Goal: Task Accomplishment & Management: Use online tool/utility

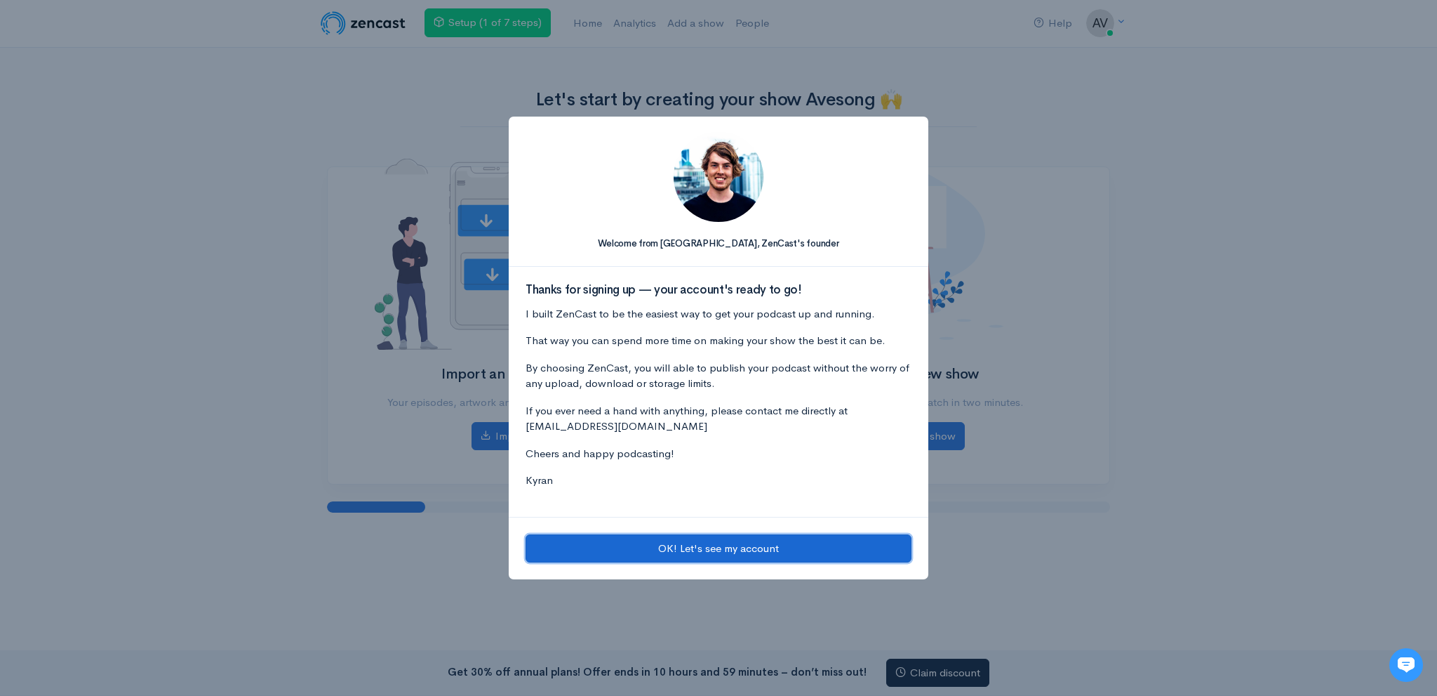
click at [737, 550] on button "OK! Let's see my account" at bounding box center [719, 548] width 386 height 29
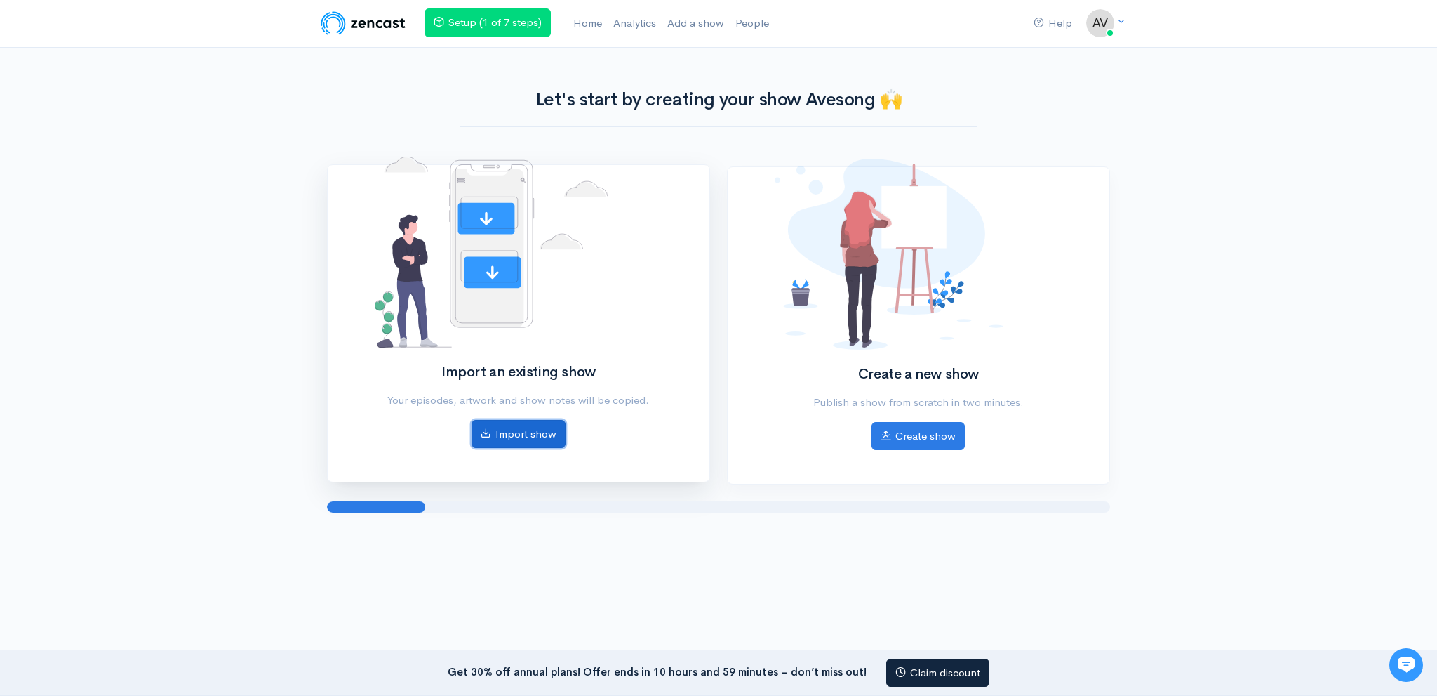
click at [501, 432] on link "Import show" at bounding box center [519, 434] width 94 height 29
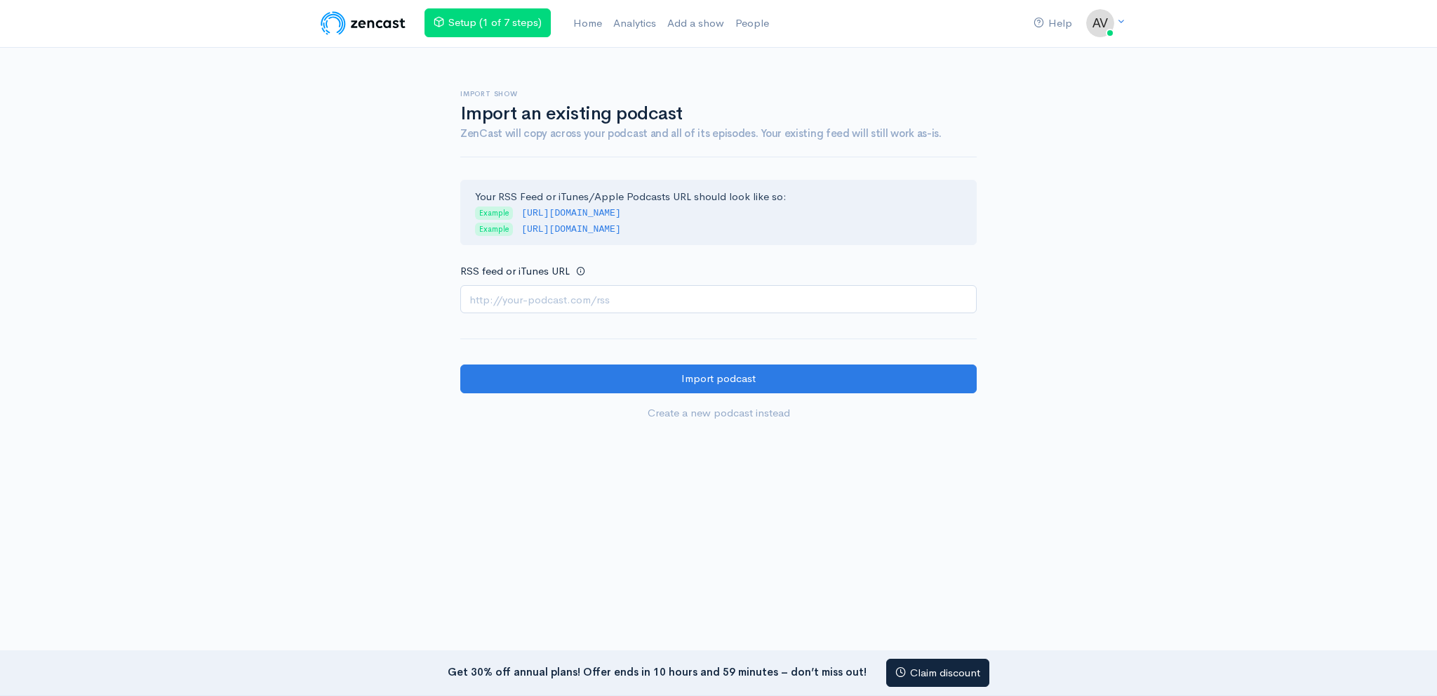
click at [566, 293] on input "RSS feed or iTunes URL" at bounding box center [718, 299] width 517 height 29
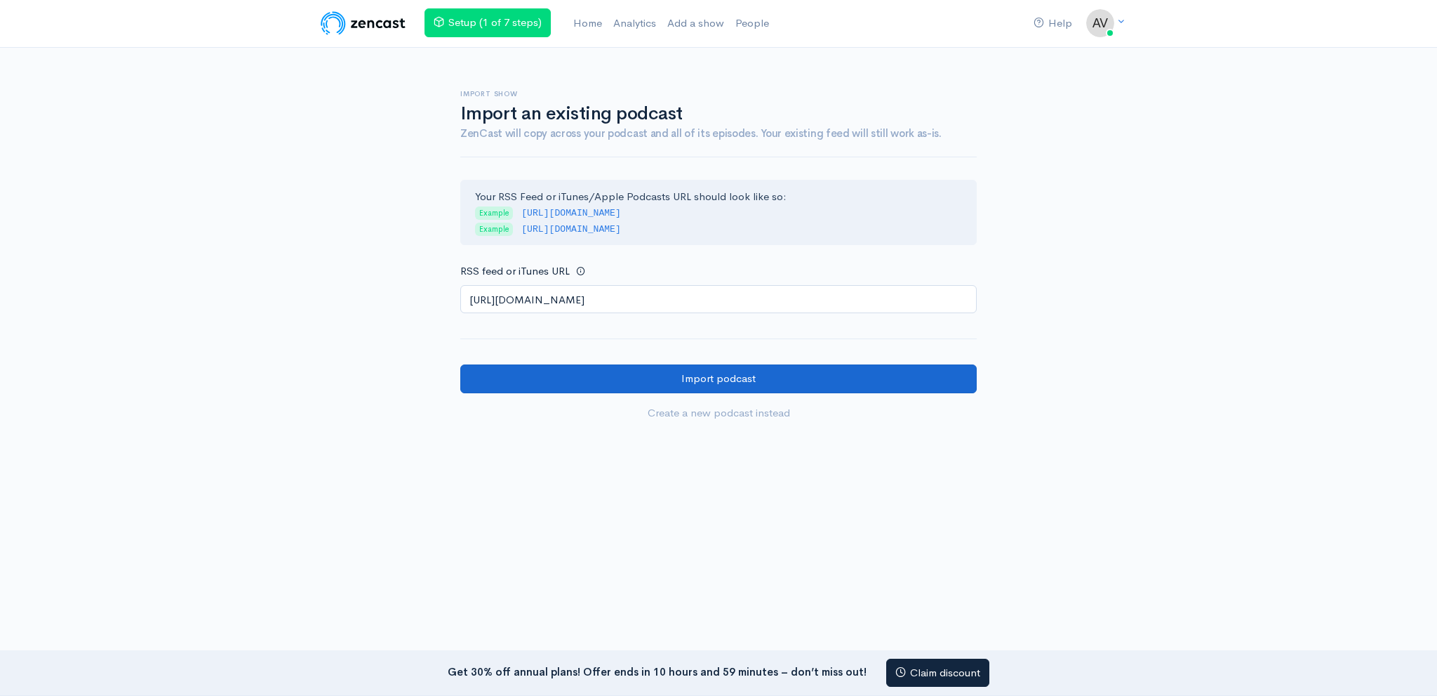
type input "https://anchor.fm/s/108649a98/podcast/rss"
click at [563, 366] on input "Import podcast" at bounding box center [718, 378] width 517 height 29
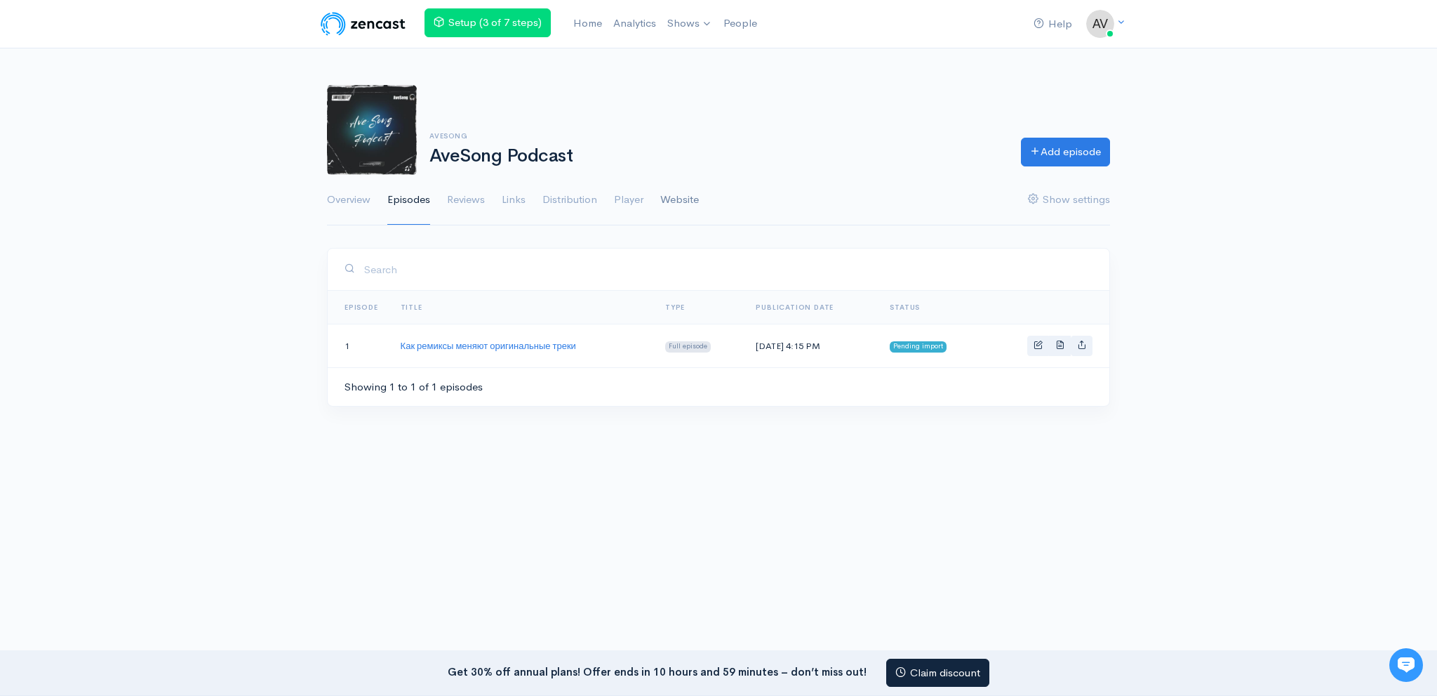
click at [661, 201] on ul "Overview Episodes Reviews Links Distribution Player Website Show settings" at bounding box center [718, 200] width 783 height 51
click at [691, 201] on link "Website" at bounding box center [679, 200] width 39 height 51
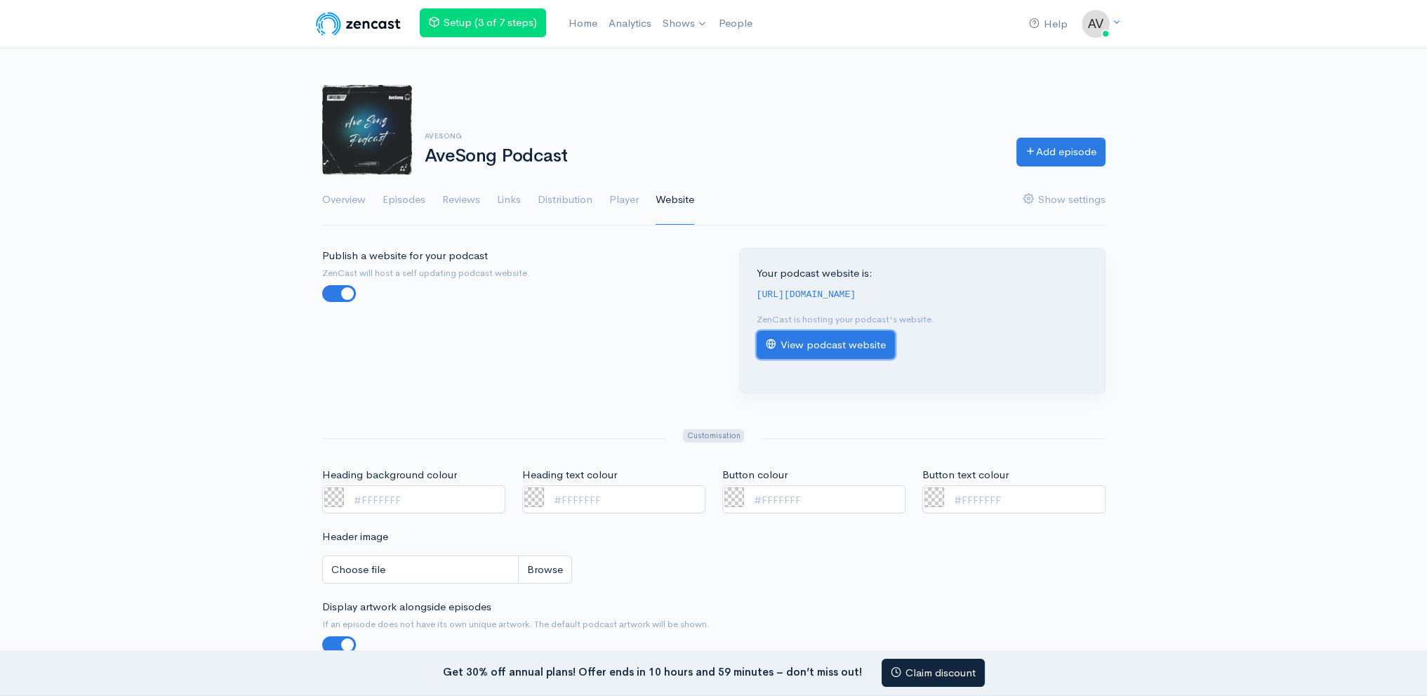
click at [802, 346] on link "View podcast website" at bounding box center [826, 345] width 138 height 29
